Goal: Task Accomplishment & Management: Use online tool/utility

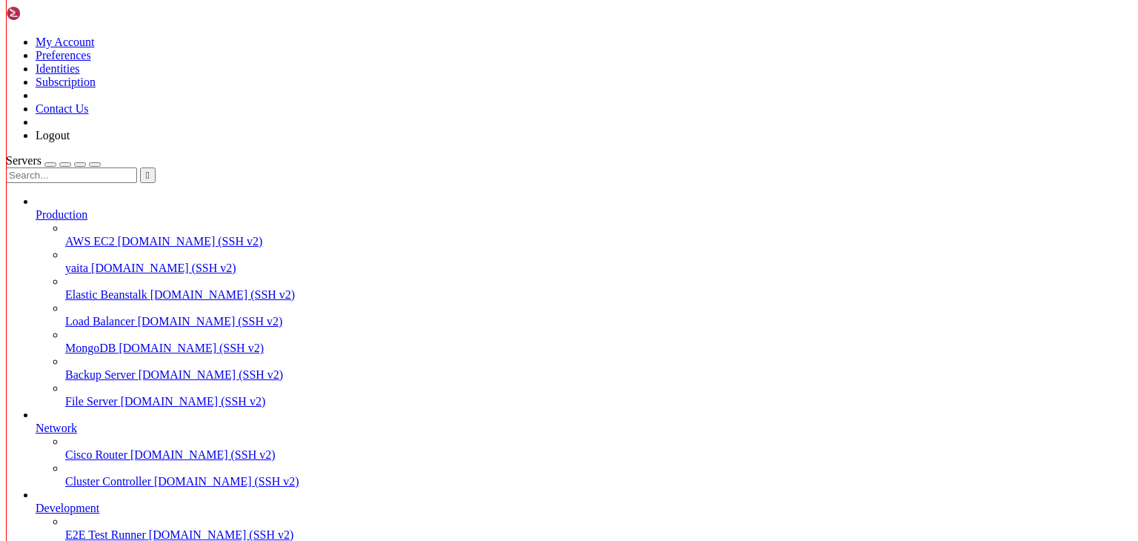
scroll to position [7, 1]
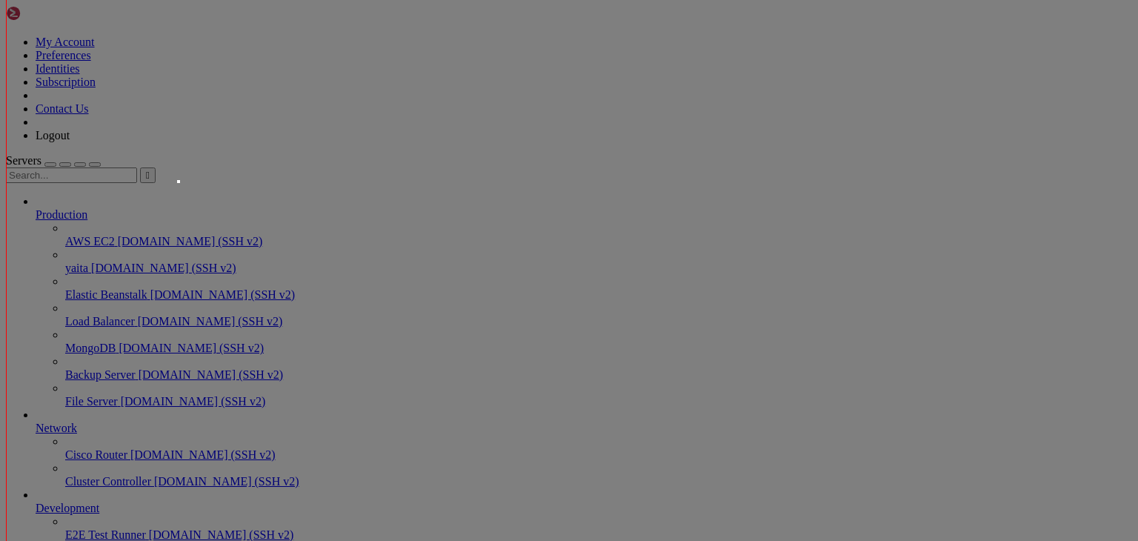
scroll to position [0, 0]
click at [406, 133] on body "Loading... My Account Preferences Identities Subscription Contact Us Logout Ser…" at bounding box center [569, 346] width 1126 height 681
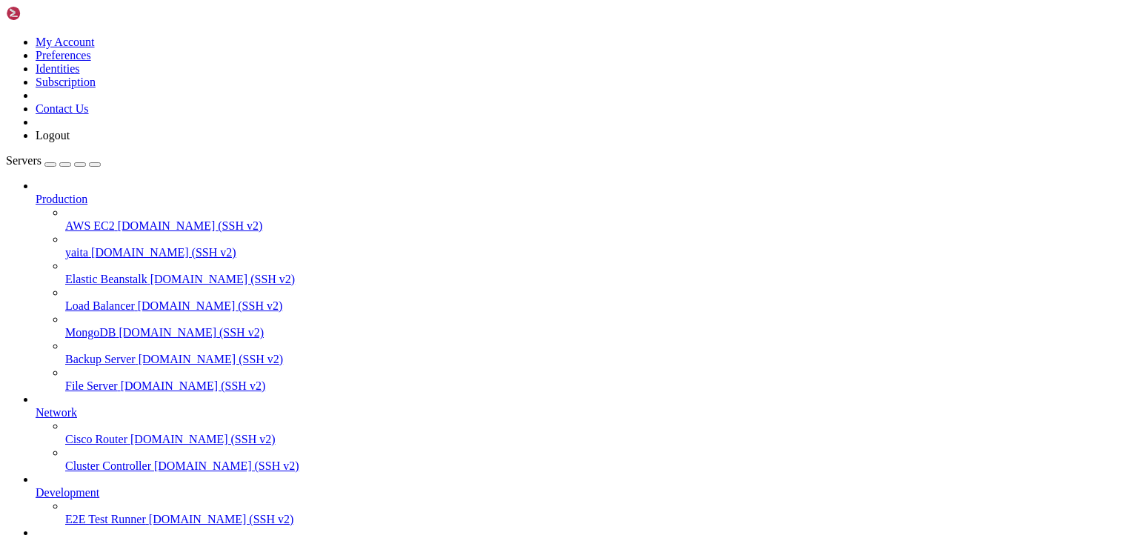
click at [99, 246] on span "[DOMAIN_NAME] (SSH v2)" at bounding box center [163, 252] width 145 height 13
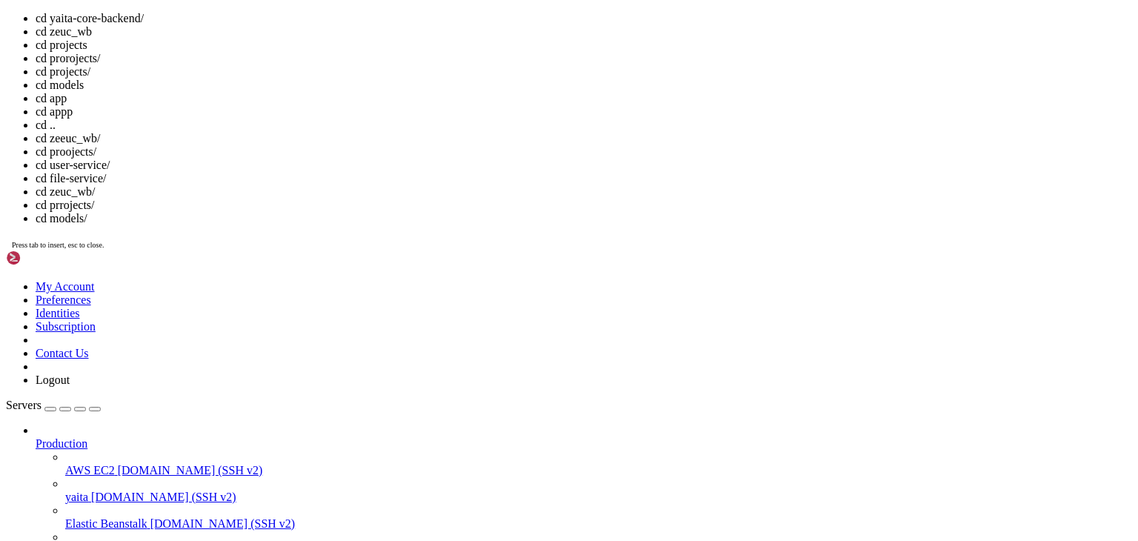
click at [533, 250] on div "cd yaita-core-backend/ cd zeuc_wb cd projects cd prorojects/ cd projects/ cd mo…" at bounding box center [569, 131] width 1126 height 239
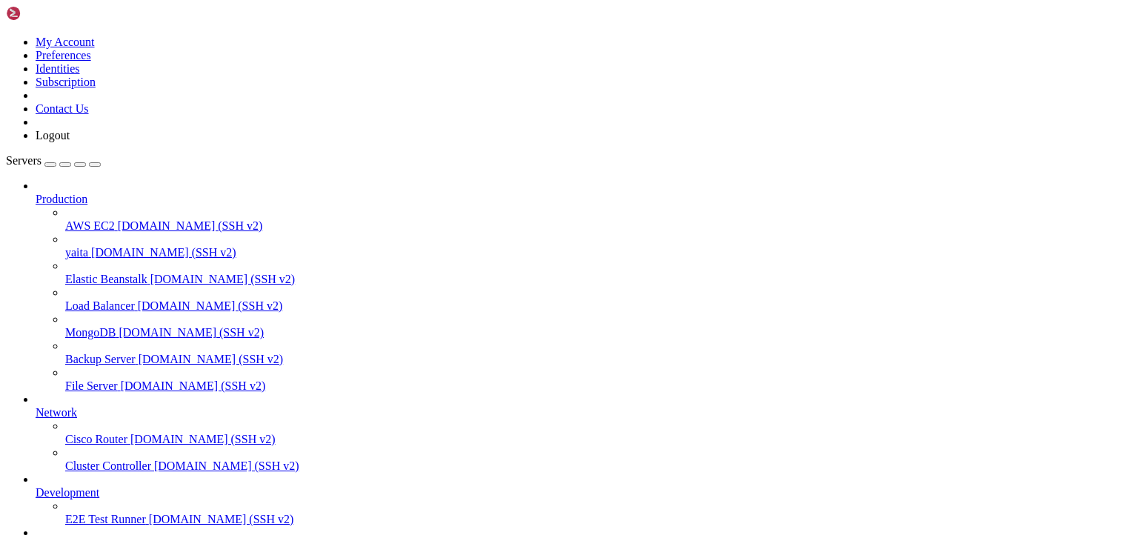
scroll to position [4847, 0]
drag, startPoint x: 56, startPoint y: 1031, endPoint x: 241, endPoint y: 1026, distance: 186.0
drag, startPoint x: 56, startPoint y: 990, endPoint x: 315, endPoint y: 988, distance: 259.3
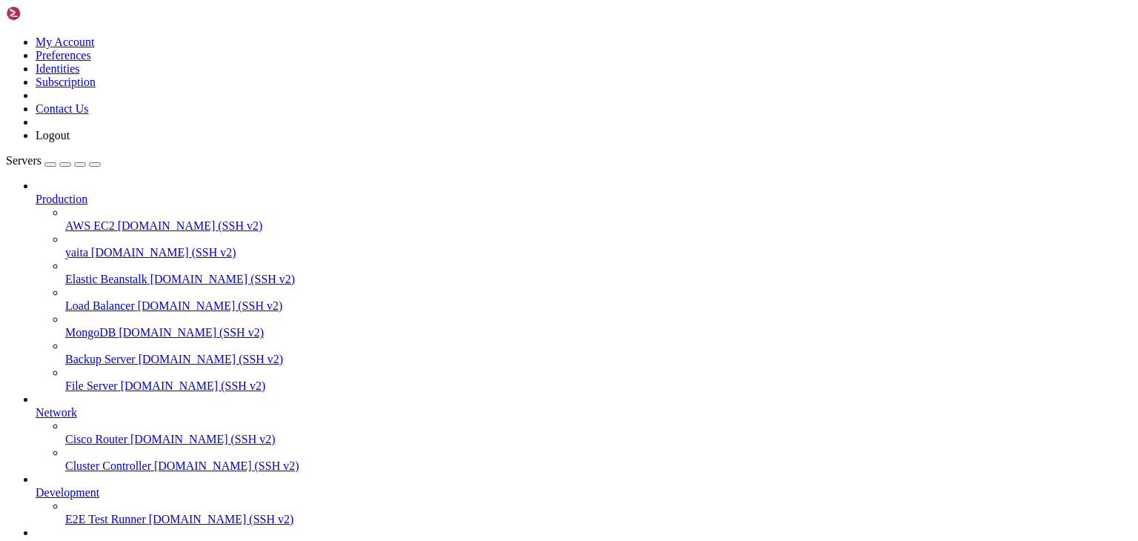
drag, startPoint x: 56, startPoint y: 916, endPoint x: 334, endPoint y: 920, distance: 278.6
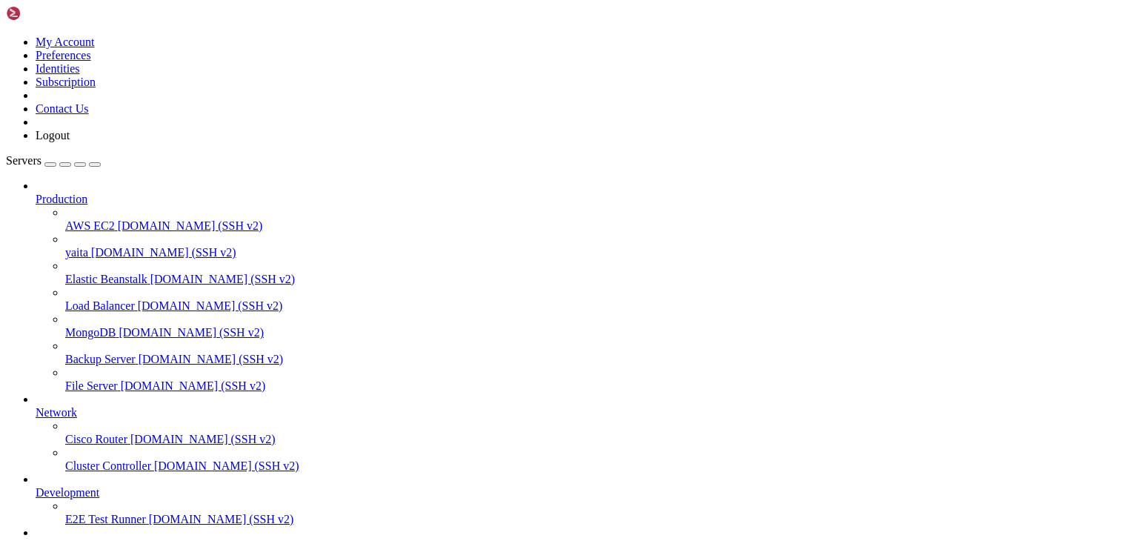
drag, startPoint x: 55, startPoint y: 942, endPoint x: 337, endPoint y: 941, distance: 282.2
drag, startPoint x: 56, startPoint y: 873, endPoint x: 233, endPoint y: 877, distance: 177.1
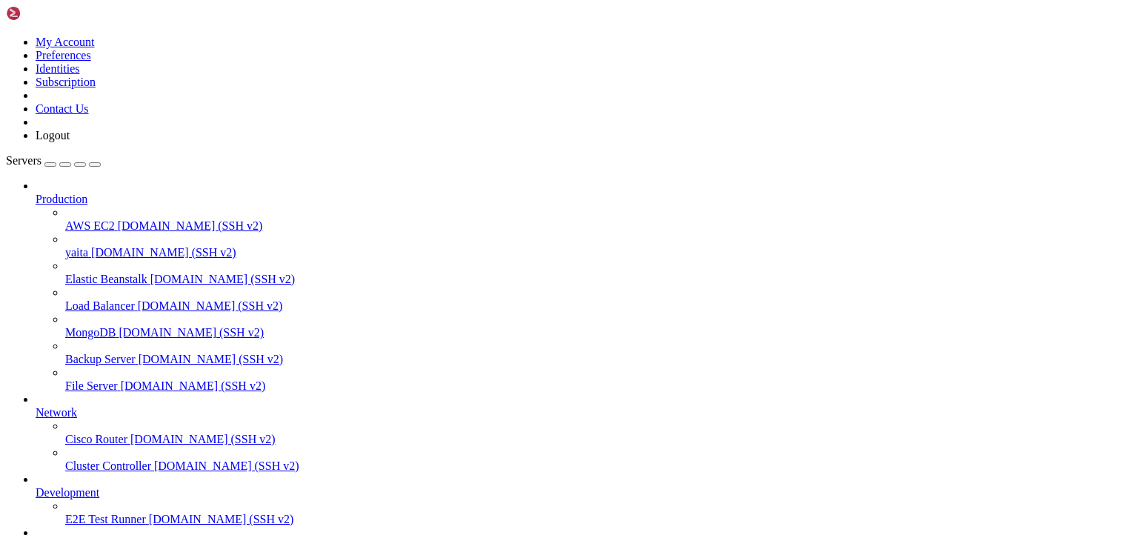
scroll to position [22000, 0]
drag, startPoint x: 56, startPoint y: 915, endPoint x: 327, endPoint y: 910, distance: 270.4
drag, startPoint x: 56, startPoint y: 916, endPoint x: 313, endPoint y: 921, distance: 257.1
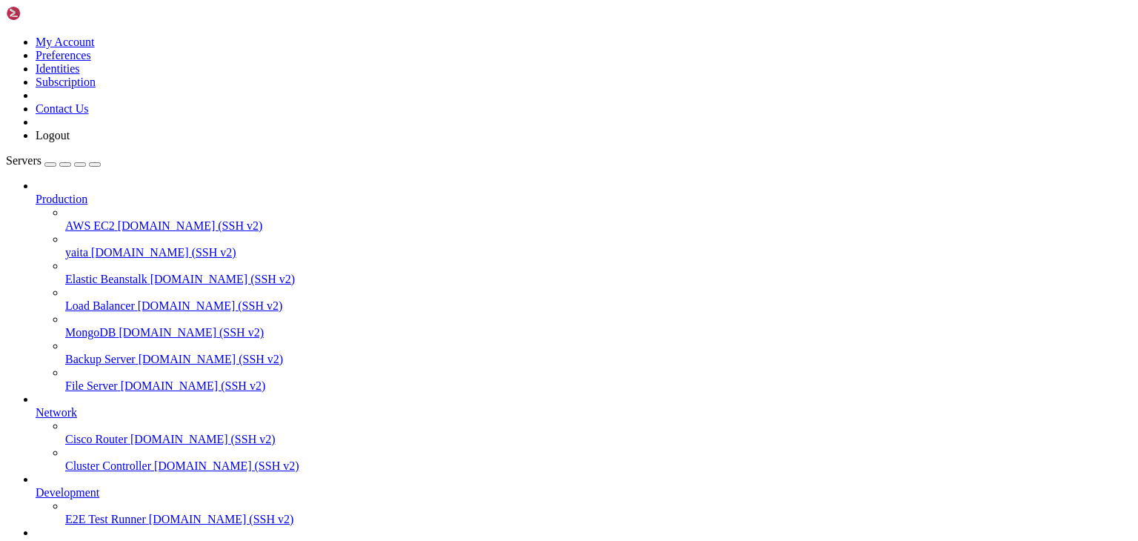
click at [57, 539] on span "zeuc" at bounding box center [46, 545] width 21 height 13
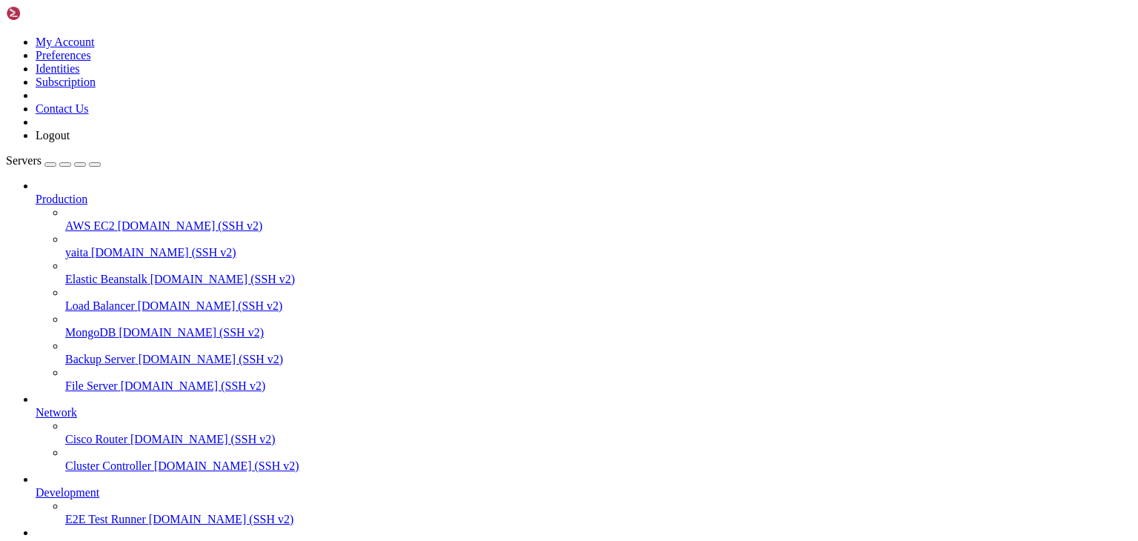
drag, startPoint x: 55, startPoint y: 1153, endPoint x: 452, endPoint y: 1157, distance: 397.1
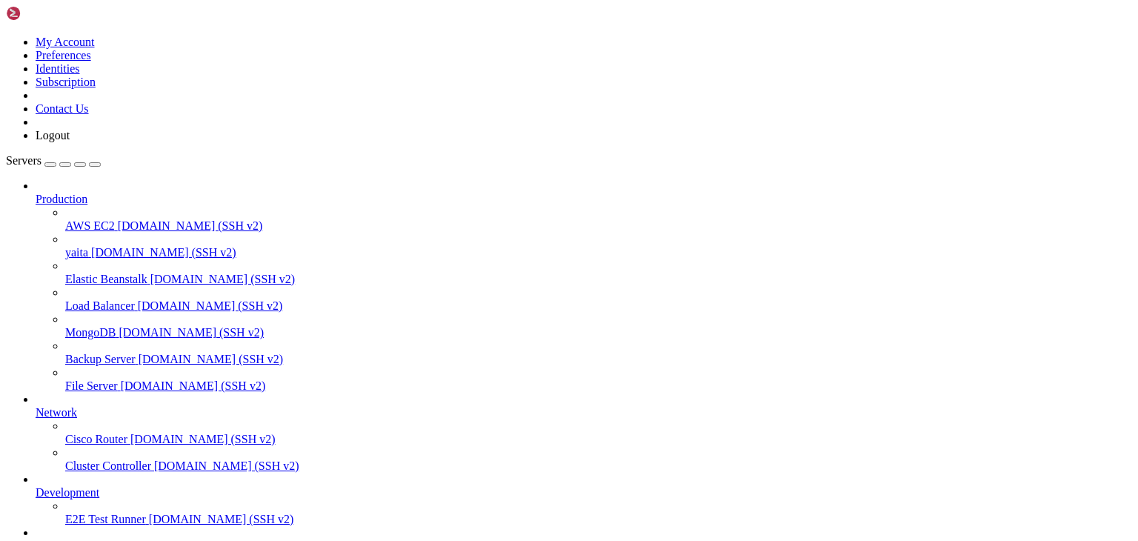
drag, startPoint x: 58, startPoint y: 927, endPoint x: 332, endPoint y: 934, distance: 274.2
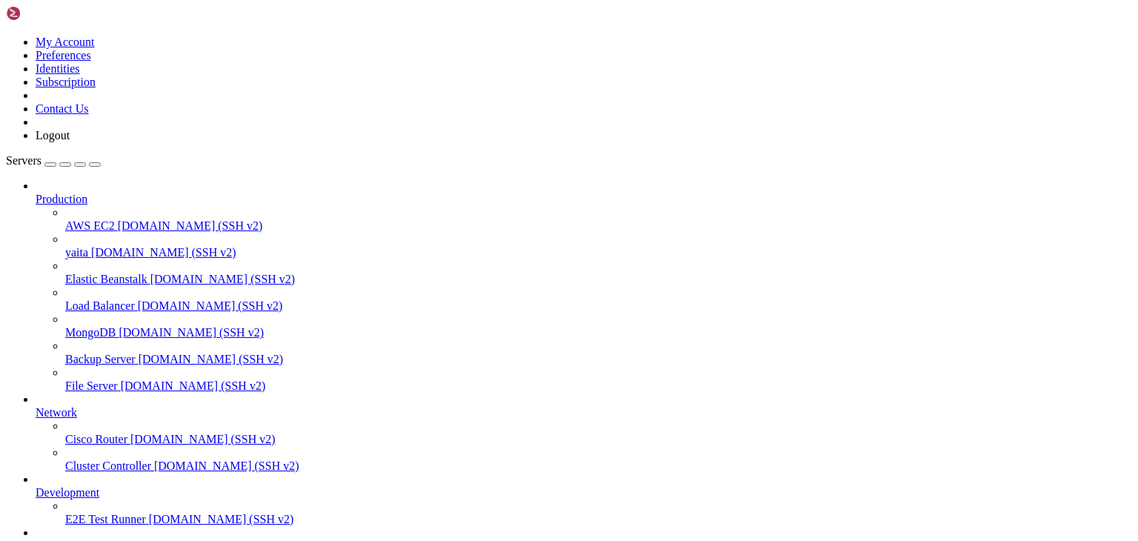
drag, startPoint x: 59, startPoint y: 926, endPoint x: 293, endPoint y: 929, distance: 234.1
